Goal: Find contact information: Find contact information

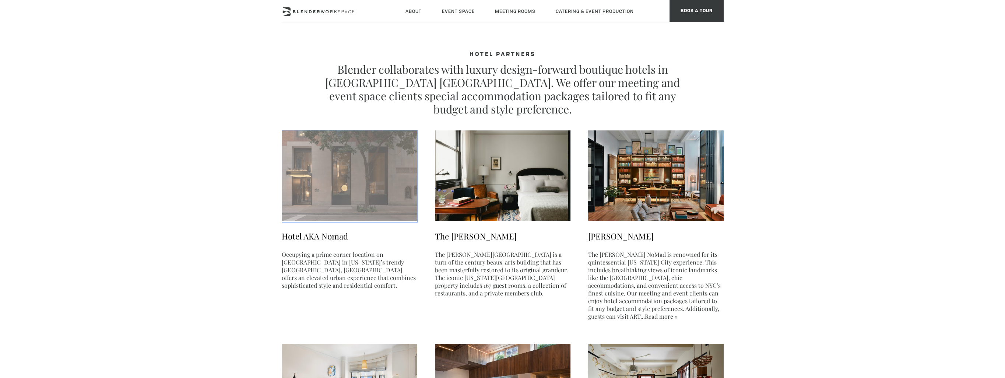
click at [375, 199] on img at bounding box center [349, 175] width 135 height 90
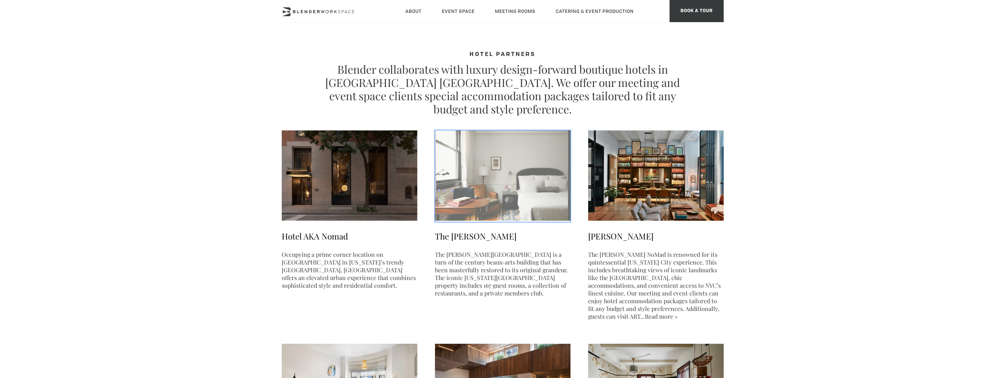
click at [486, 196] on img at bounding box center [502, 175] width 135 height 90
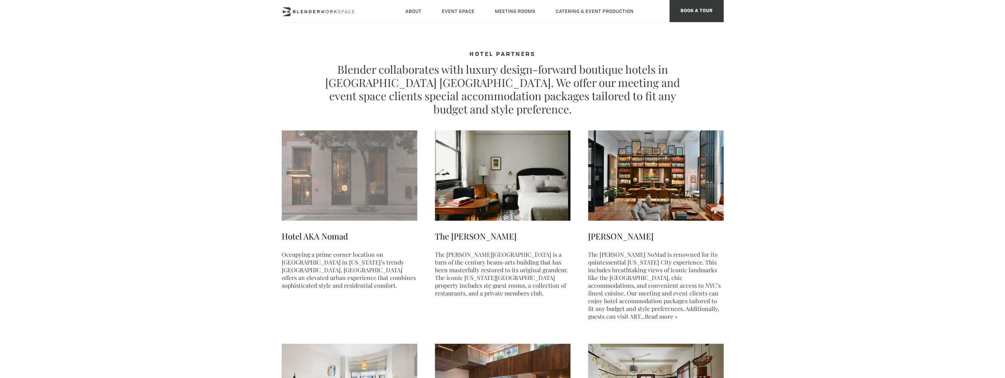
scroll to position [74, 0]
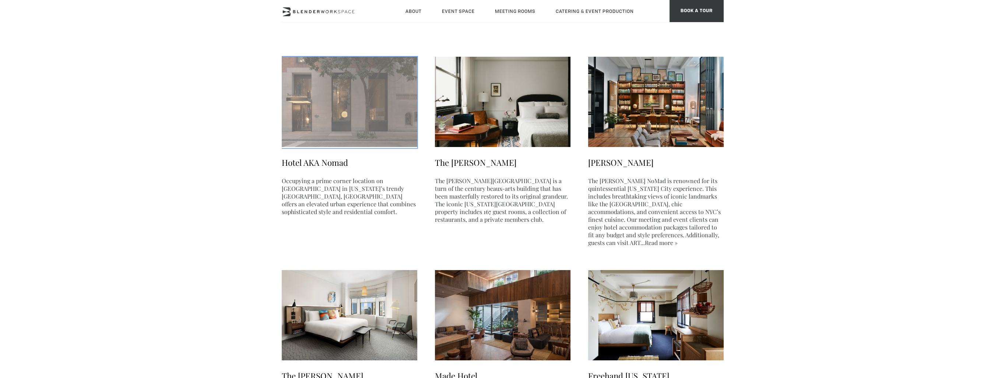
click at [334, 130] on img at bounding box center [349, 102] width 135 height 90
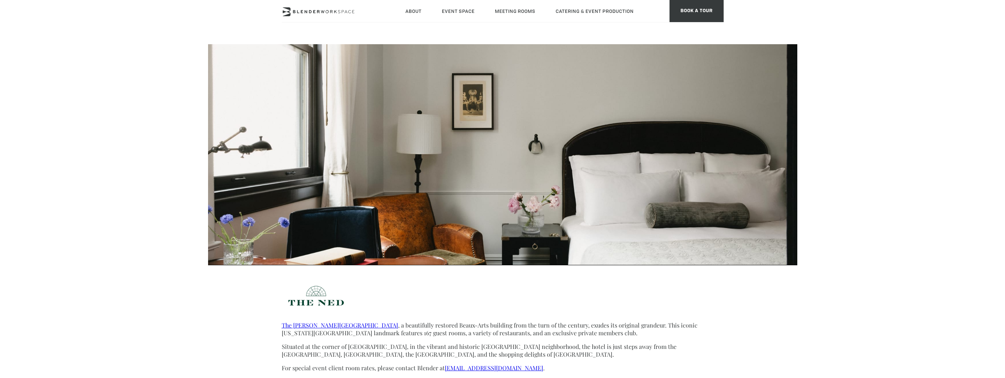
type div "2025-10-07"
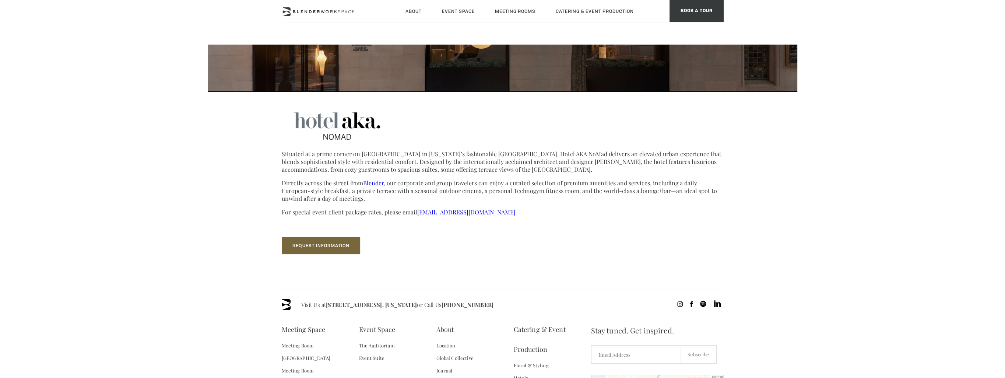
scroll to position [184, 0]
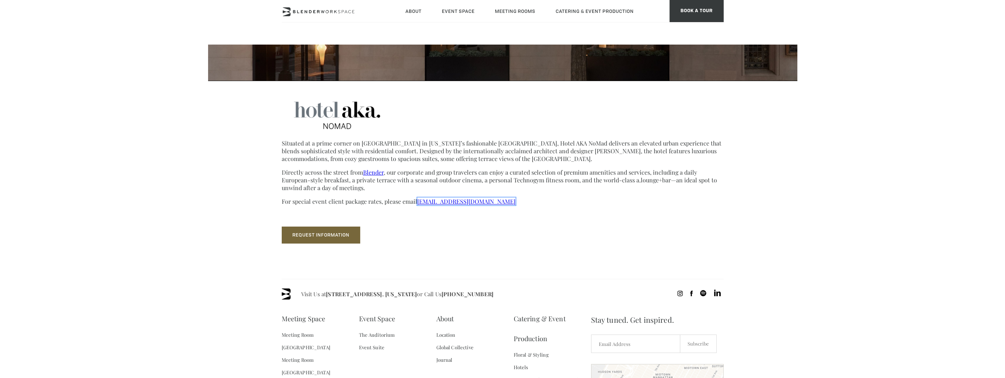
click at [448, 205] on link "[EMAIL_ADDRESS][DOMAIN_NAME]" at bounding box center [466, 201] width 98 height 8
